Goal: Navigation & Orientation: Find specific page/section

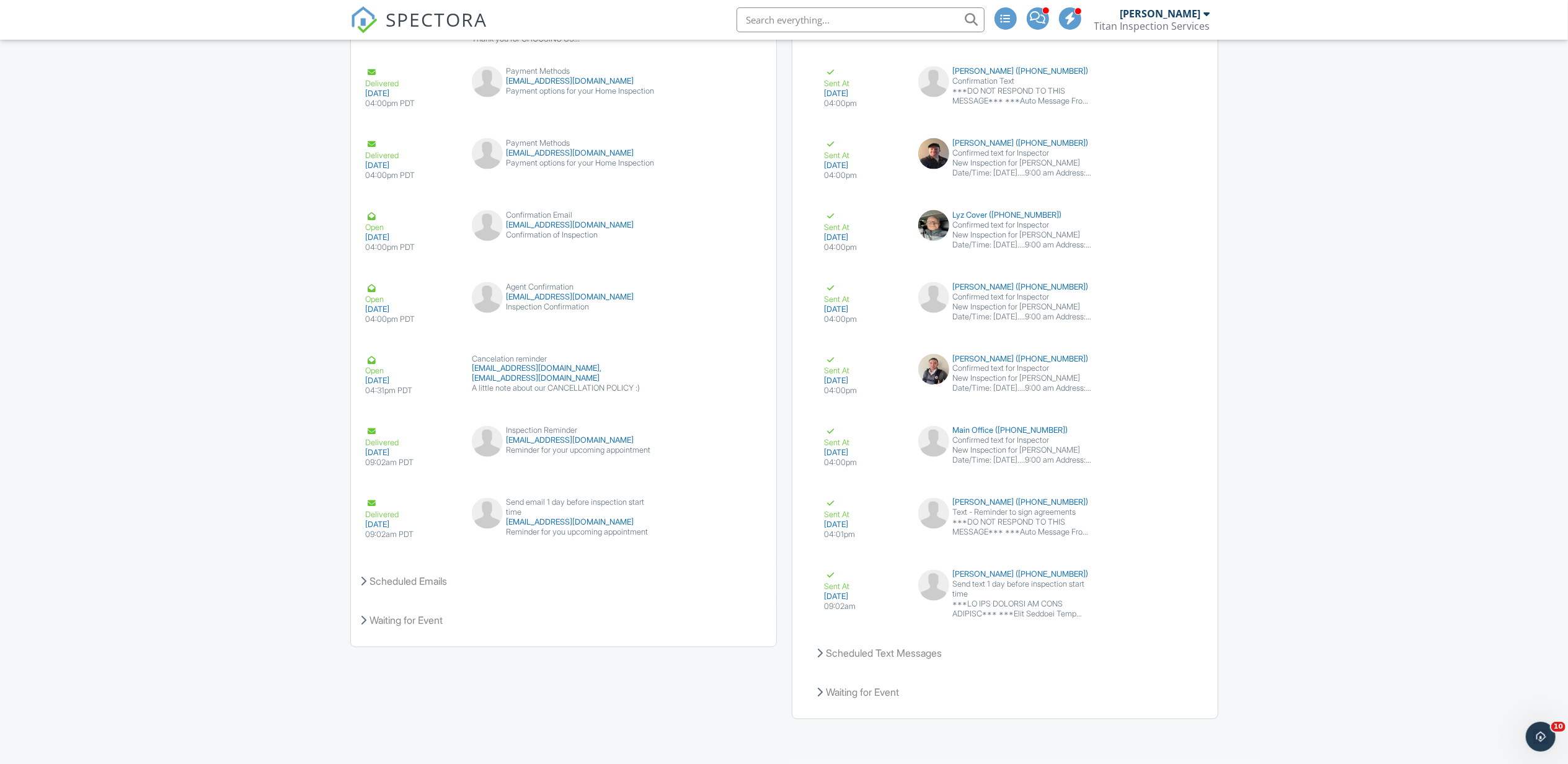
scroll to position [2000, 0]
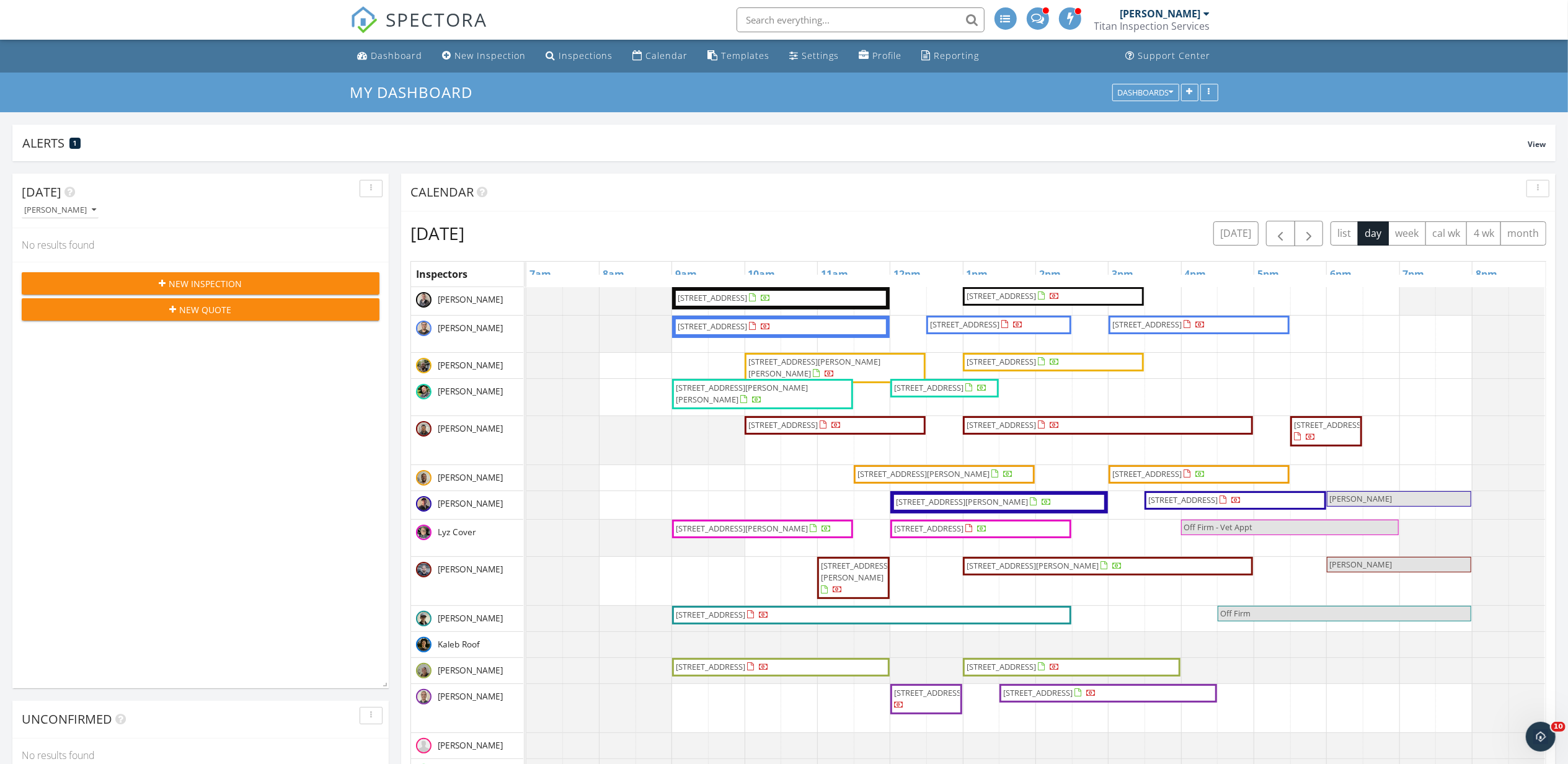
scroll to position [1589, 1593]
click at [1247, 233] on button "[DATE]" at bounding box center [1236, 233] width 45 height 24
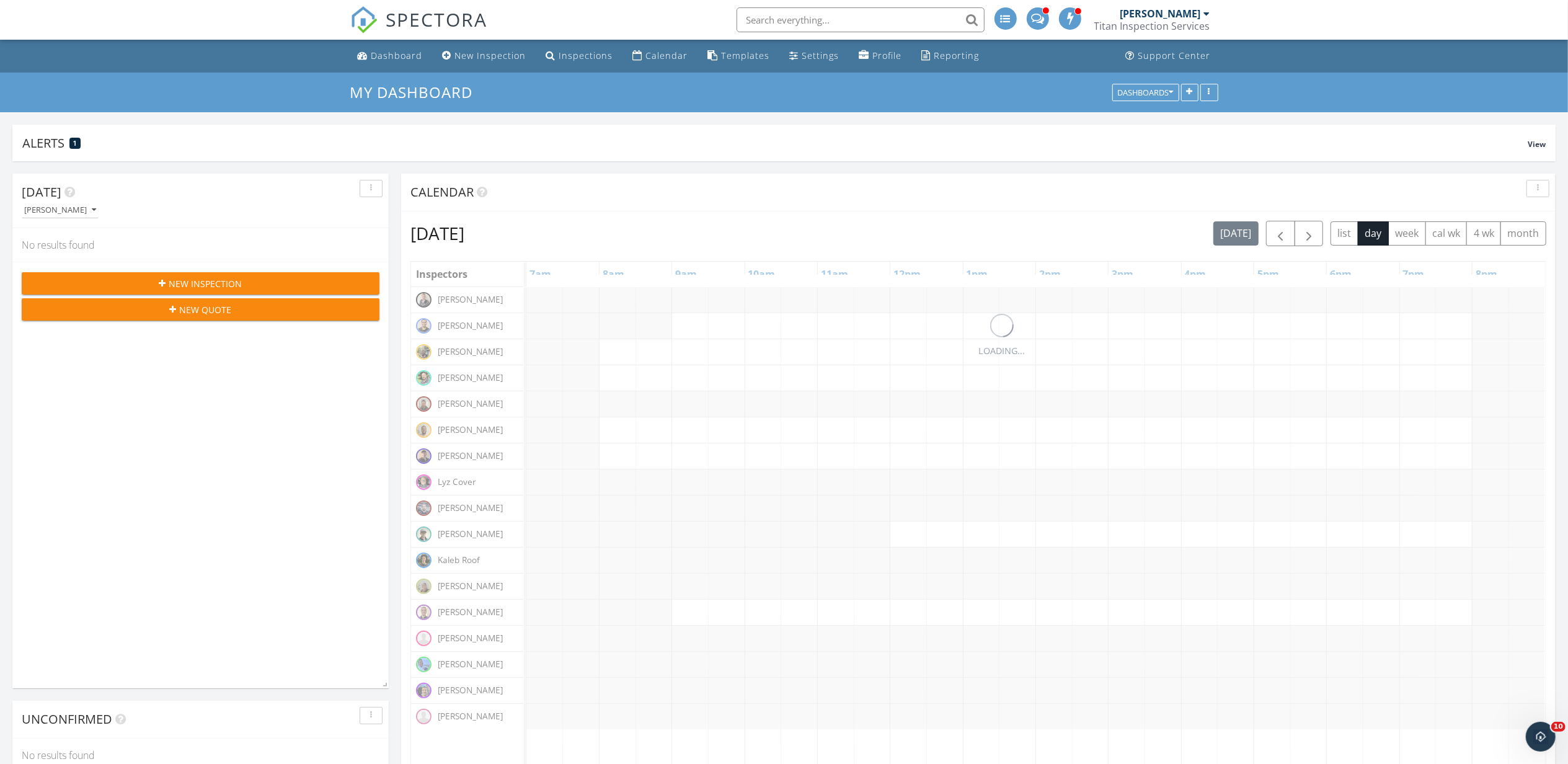
click at [1151, 238] on div "[DATE] [DATE] list day week cal wk 4 wk month" at bounding box center [978, 233] width 1136 height 25
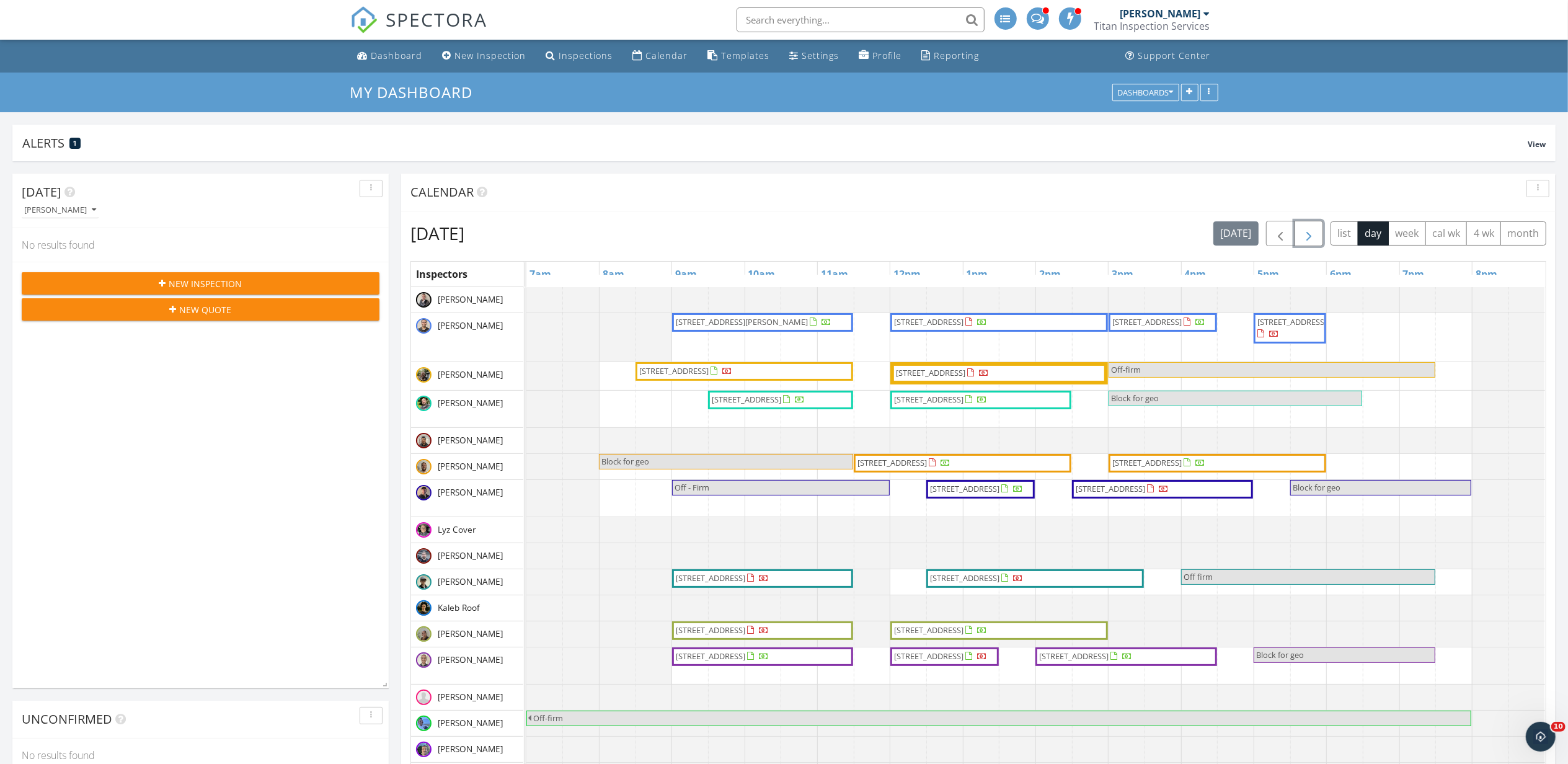
click at [1297, 237] on button "button" at bounding box center [1309, 233] width 29 height 25
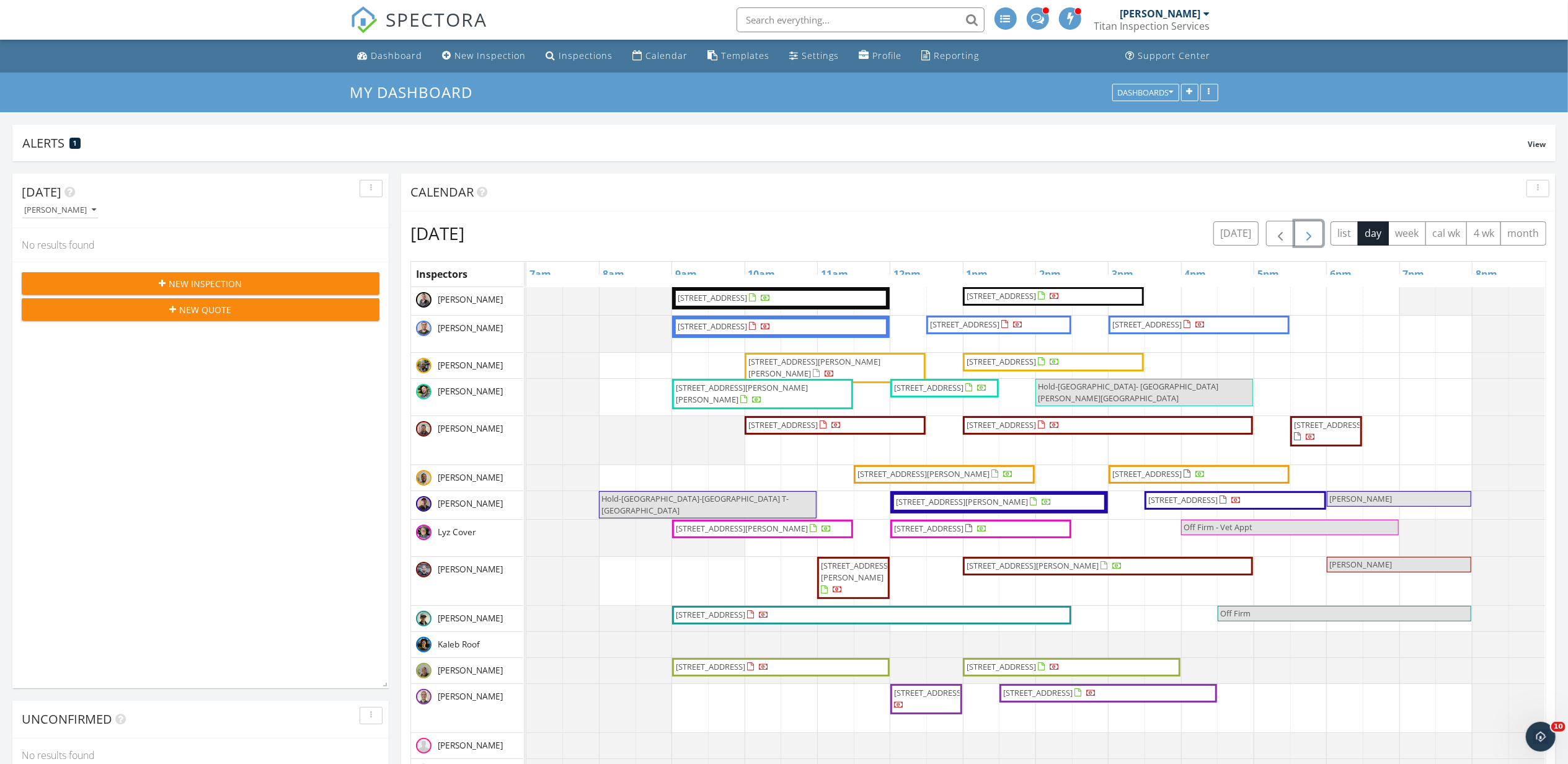
click at [1312, 234] on span "button" at bounding box center [1308, 233] width 15 height 15
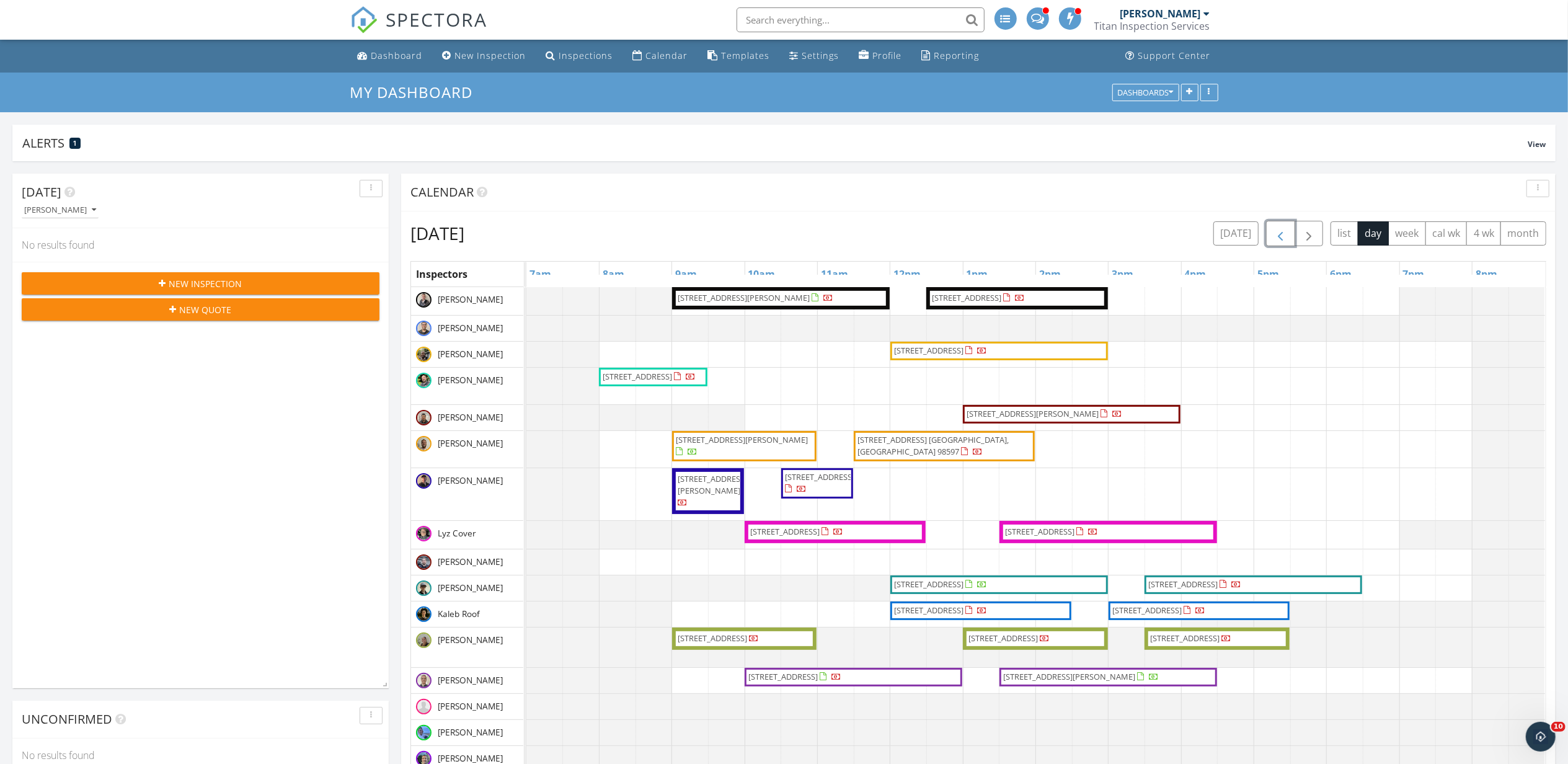
click at [1285, 227] on button "button" at bounding box center [1281, 233] width 29 height 25
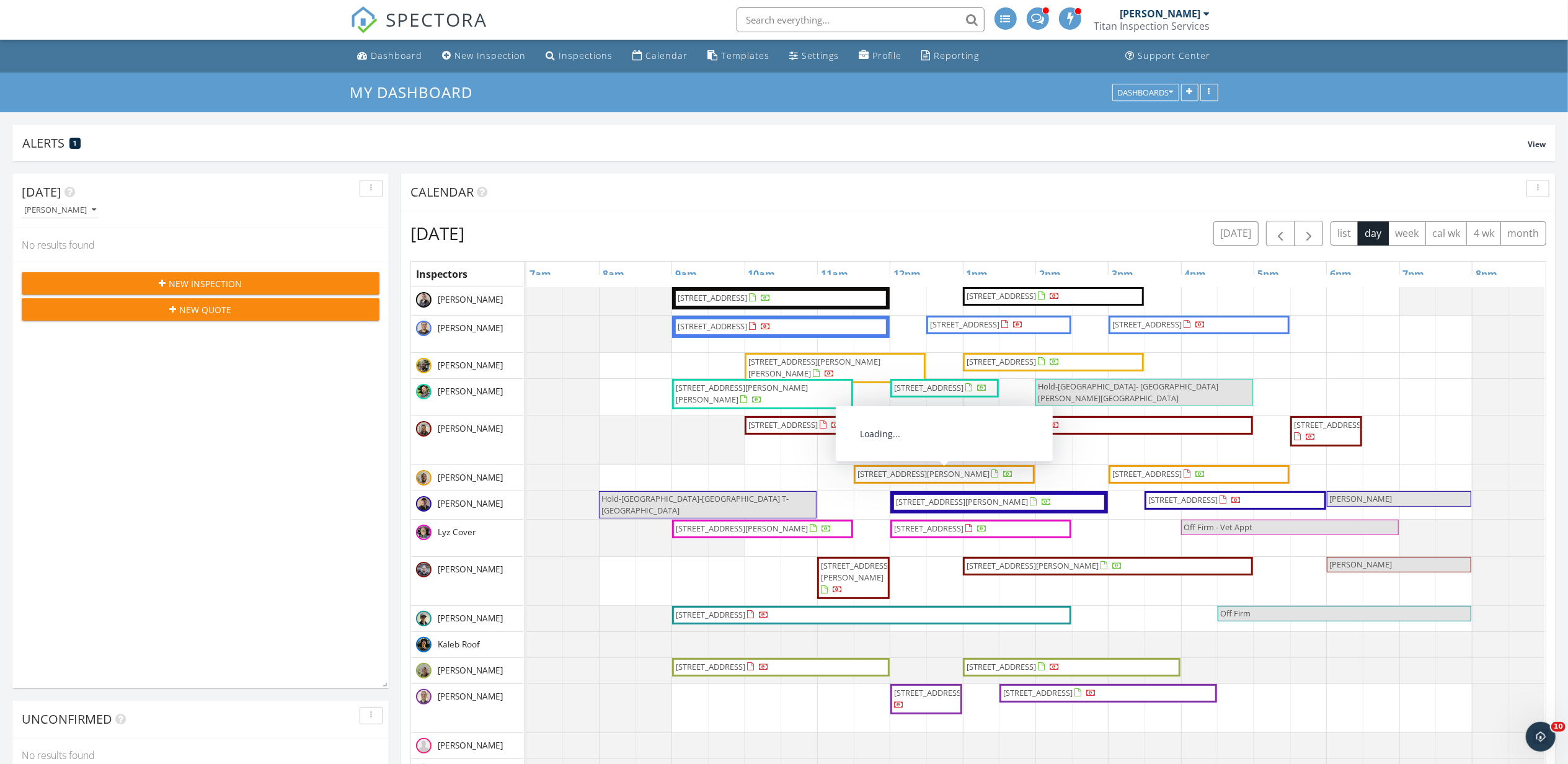
click at [965, 217] on div "[DATE] [DATE] list day week cal wk 4 wk month Inspectors 7am 8am 9am 10am 11am …" at bounding box center [979, 539] width 1155 height 656
click at [998, 229] on div "[DATE] [DATE] list day week cal wk 4 wk month" at bounding box center [978, 233] width 1136 height 25
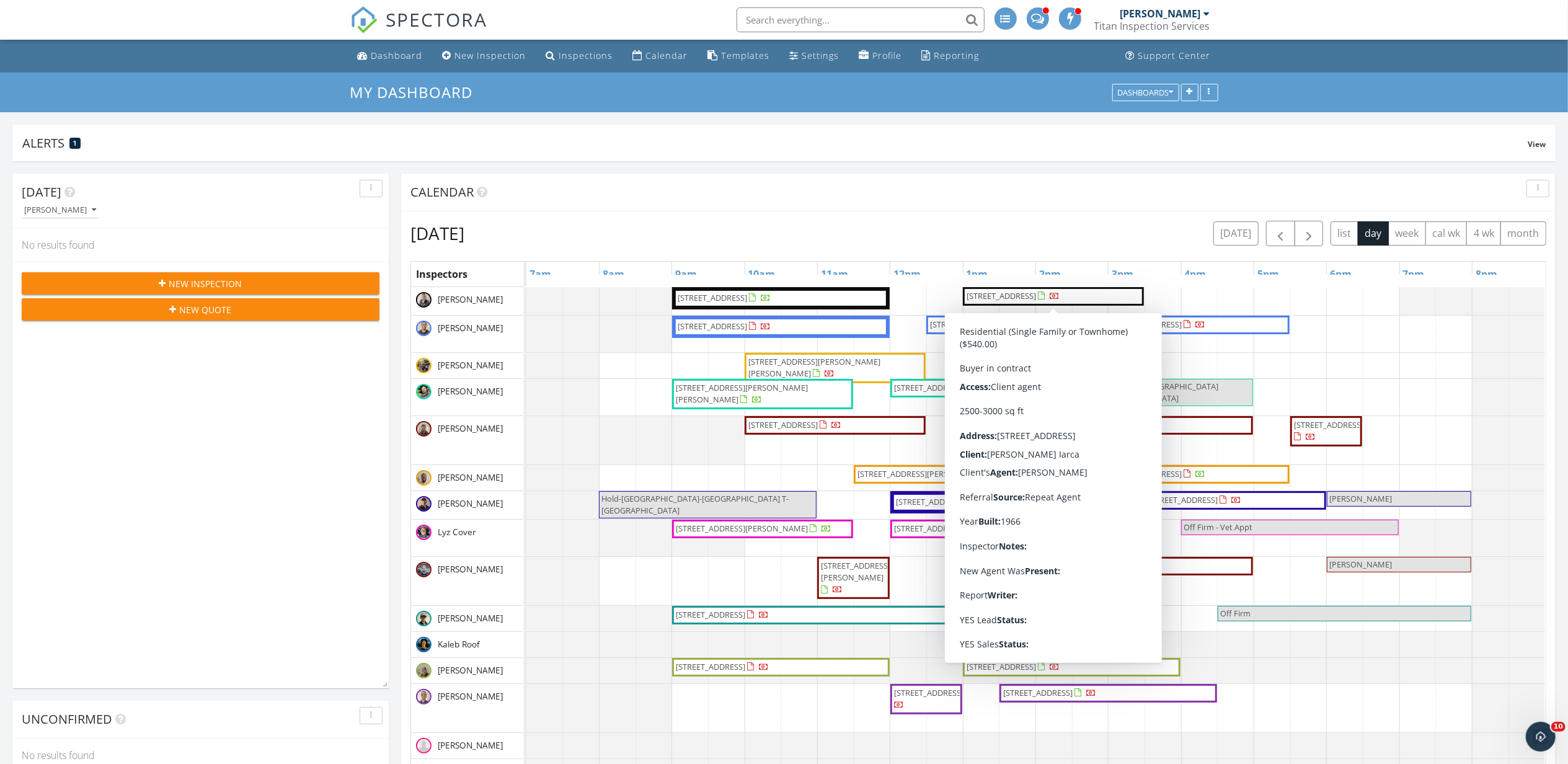
click at [1105, 238] on div "[DATE] [DATE] list day week cal wk 4 wk month" at bounding box center [978, 233] width 1136 height 25
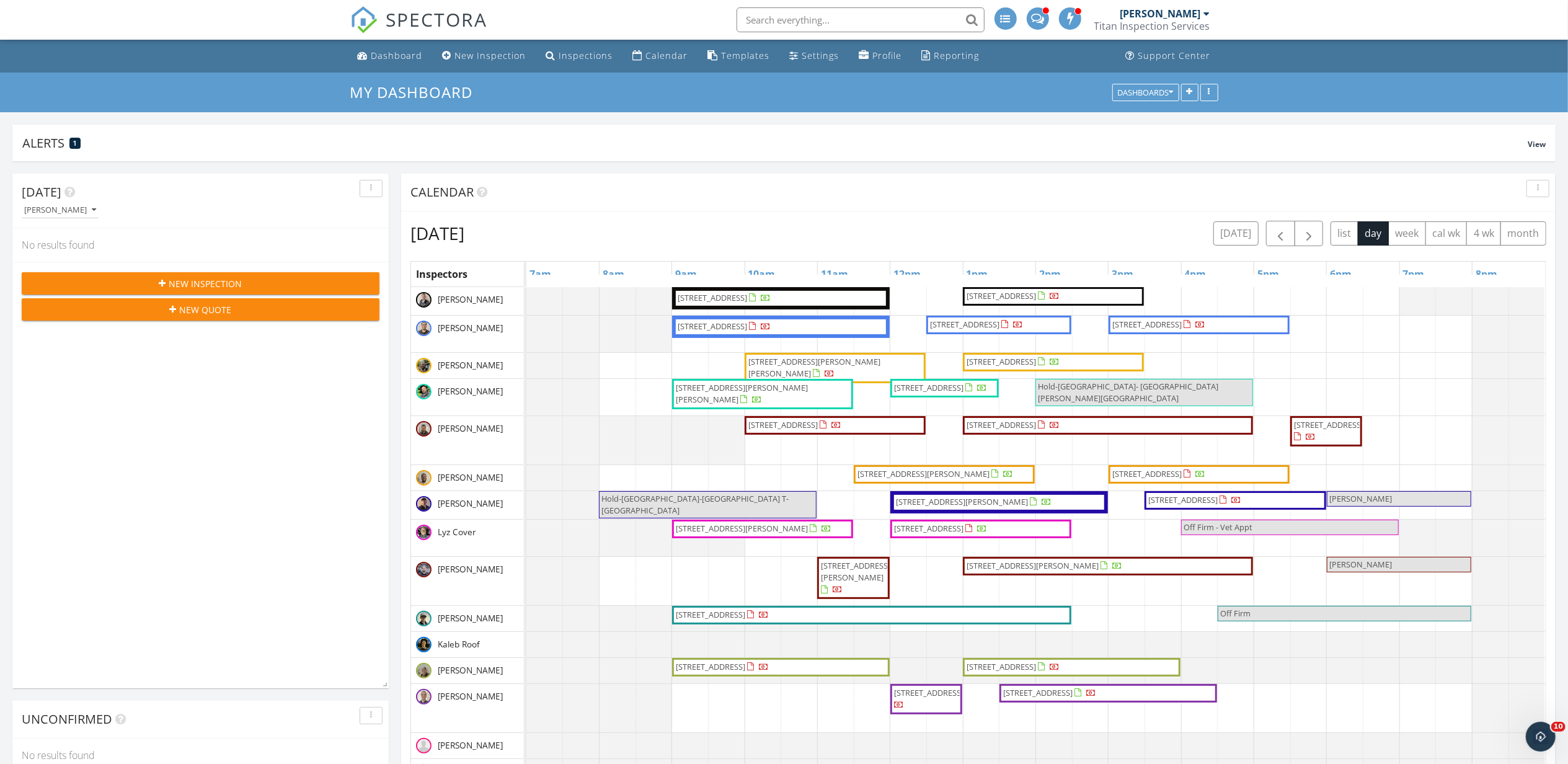
click at [1057, 226] on div "[DATE] [DATE] list day week cal wk 4 wk month" at bounding box center [978, 233] width 1136 height 25
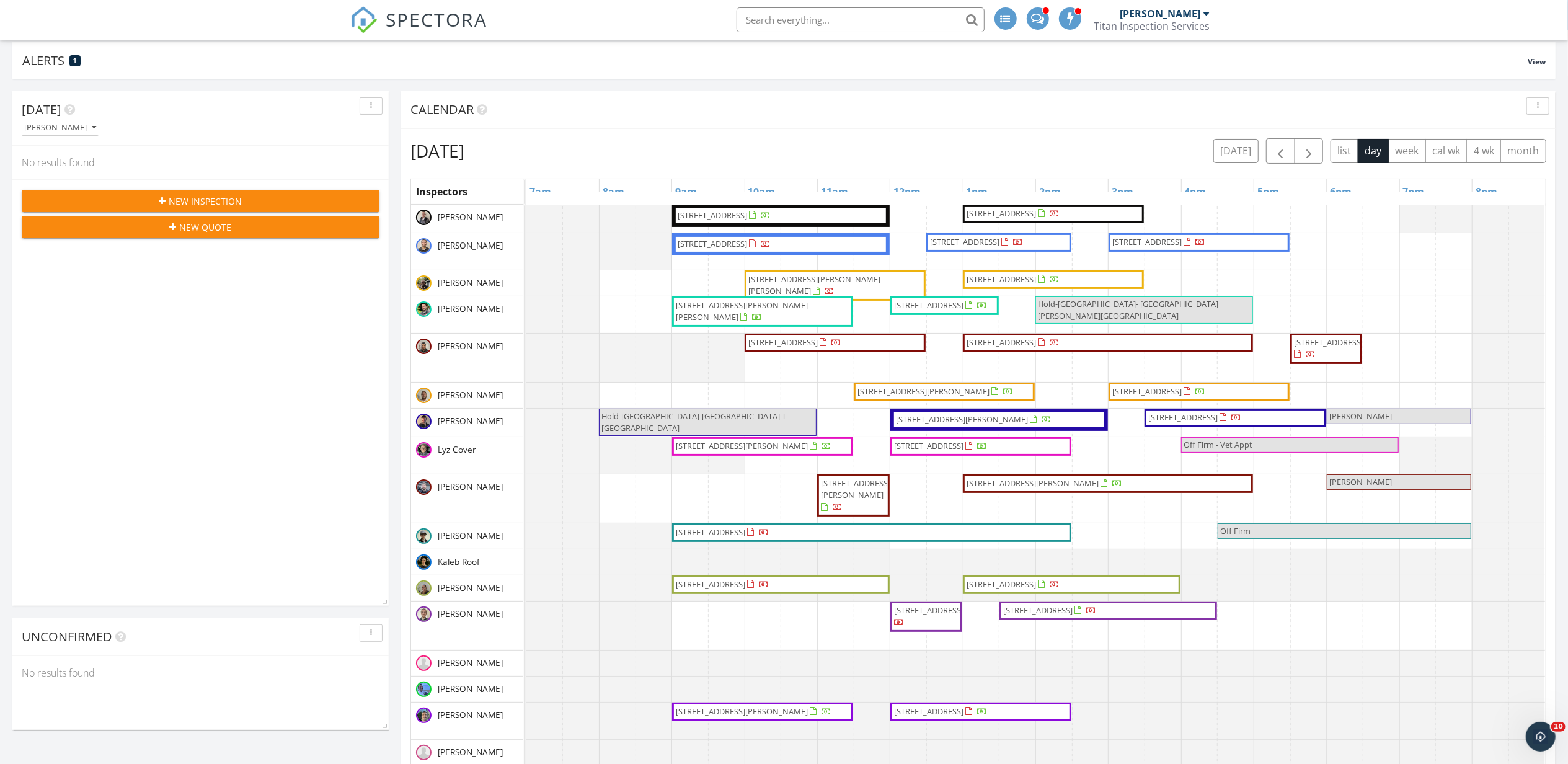
click at [1068, 150] on div "[DATE] [DATE] list day week cal wk 4 wk month" at bounding box center [978, 151] width 1136 height 25
